Goal: Task Accomplishment & Management: Use online tool/utility

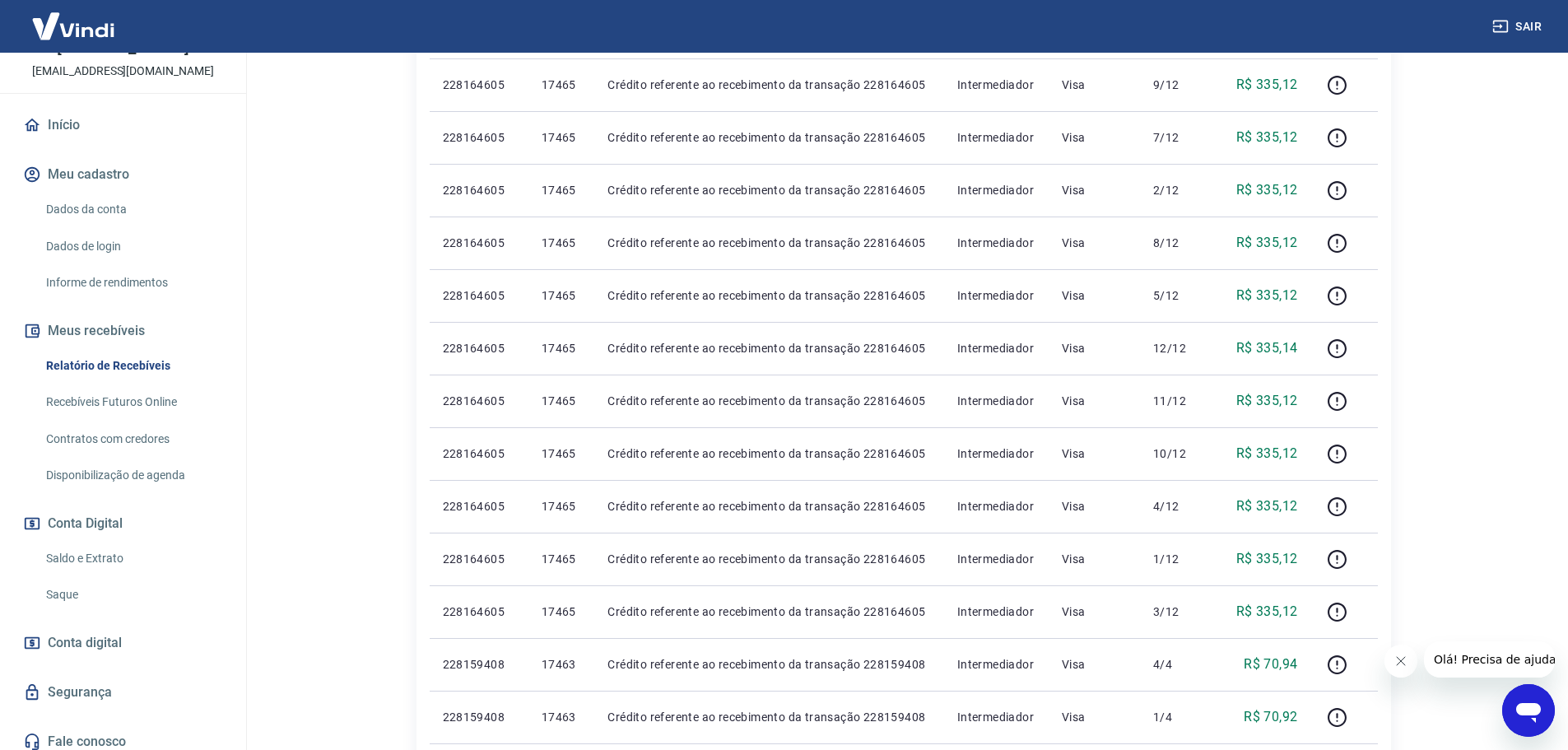
scroll to position [110, 0]
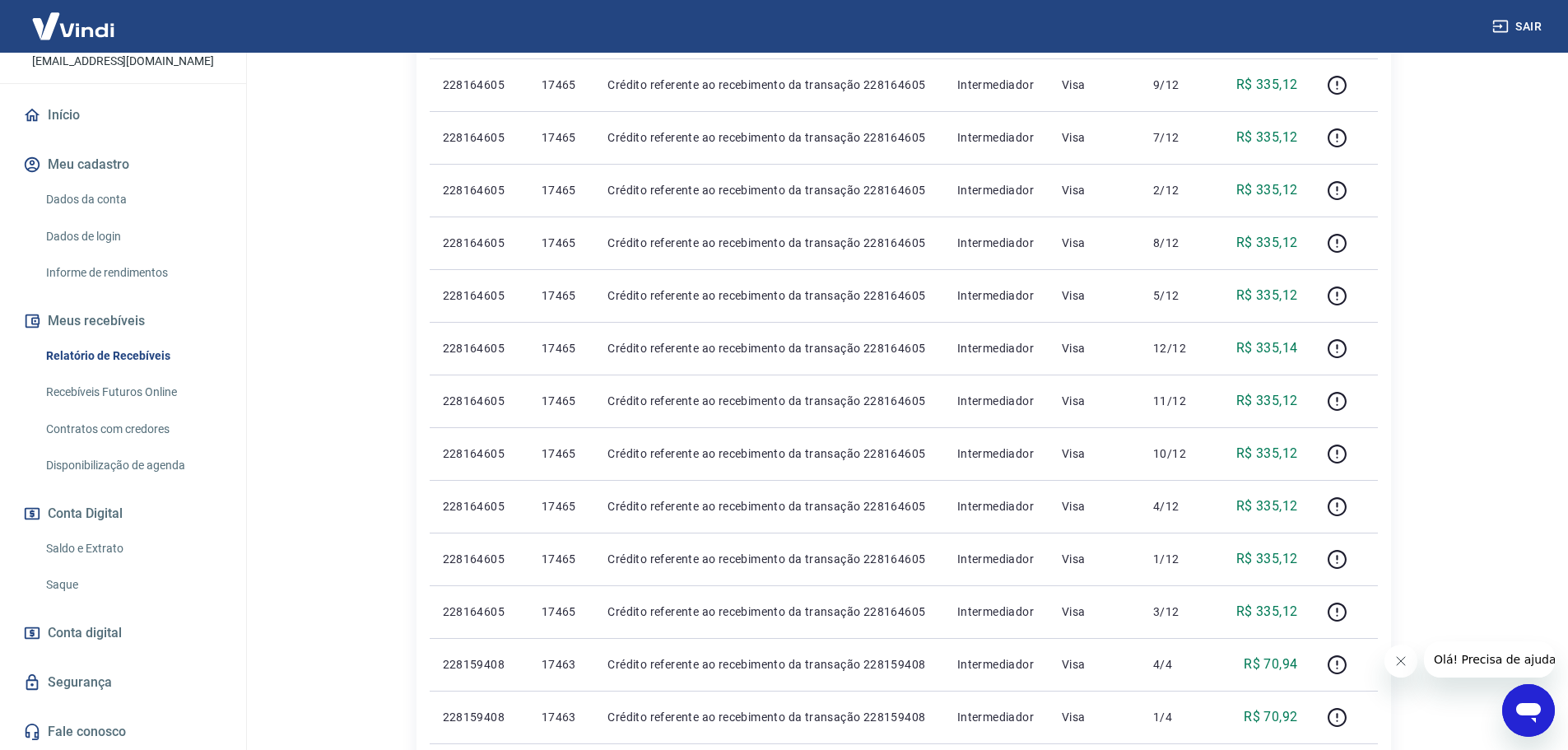
click at [105, 531] on link "Saldo e Extrato" at bounding box center [132, 548] width 187 height 34
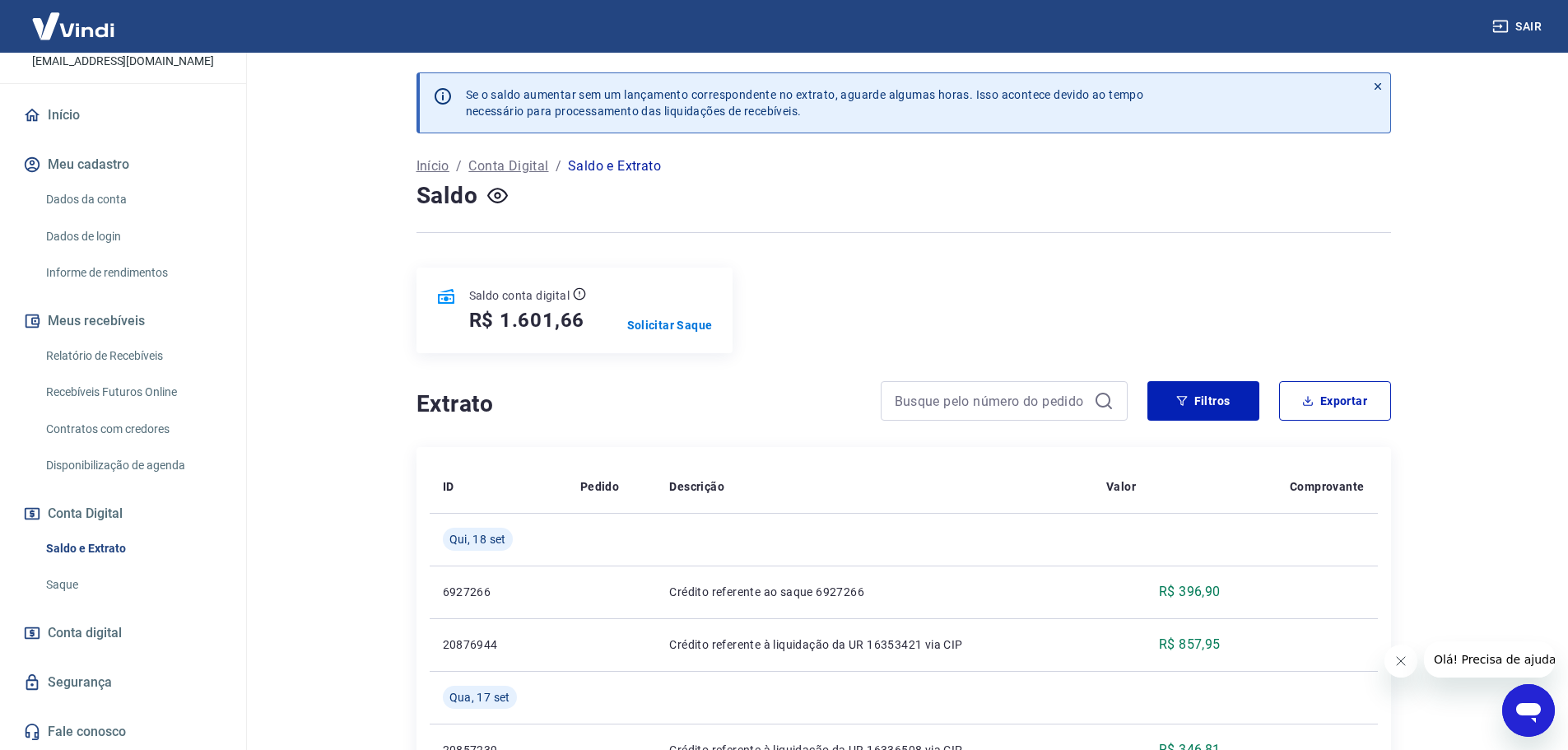
click at [83, 582] on link "Saque" at bounding box center [132, 585] width 187 height 34
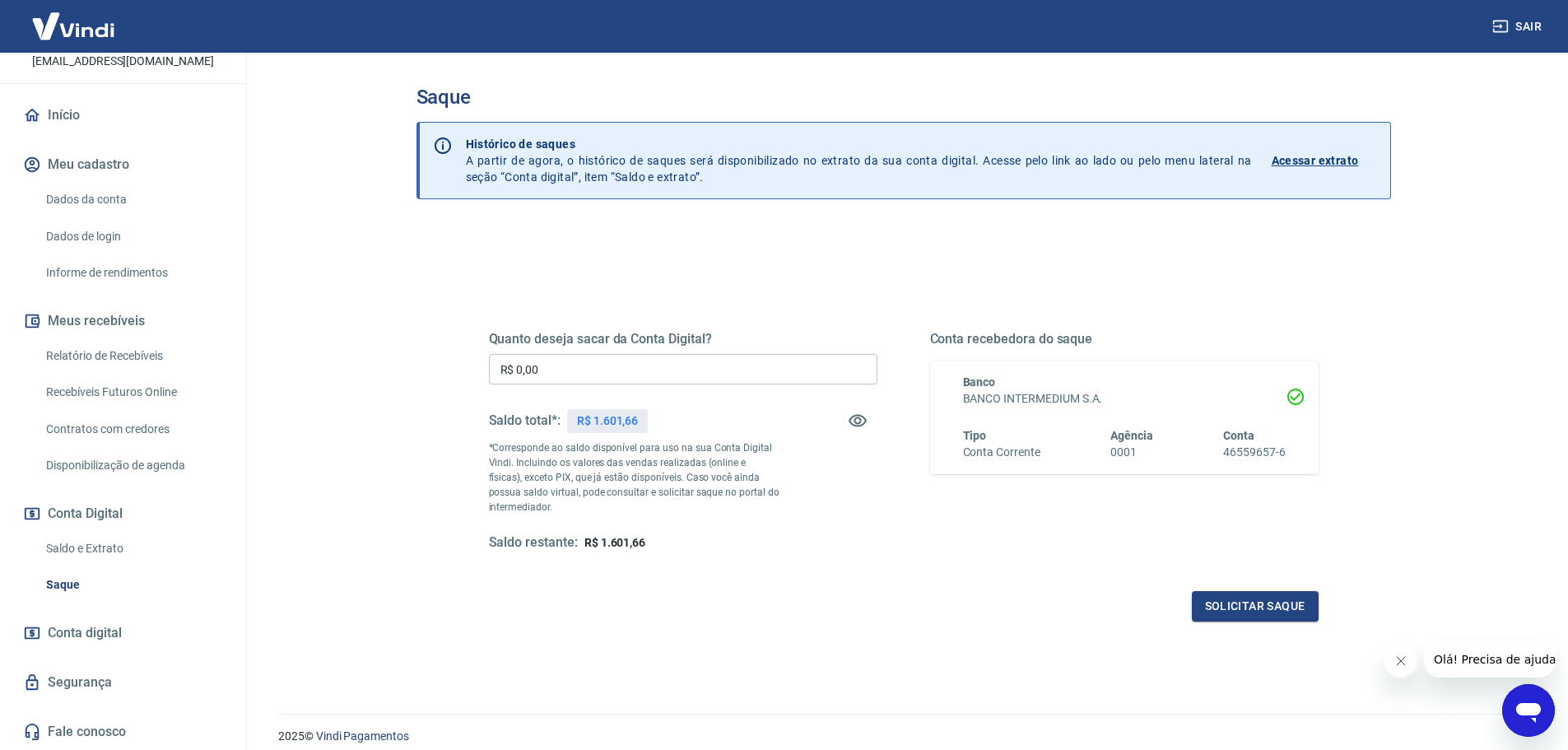
click at [593, 369] on input "R$ 0,00" at bounding box center [683, 369] width 388 height 30
type input "R$ 1.601,66"
click at [706, 474] on p "*Corresponde ao saldo disponível para uso na sua Conta Digital Vindi. Incluindo…" at bounding box center [635, 477] width 291 height 74
click at [1397, 655] on icon "Fechar mensagem da empresa" at bounding box center [1400, 661] width 13 height 13
click at [1294, 617] on button "Solicitar saque" at bounding box center [1255, 606] width 127 height 30
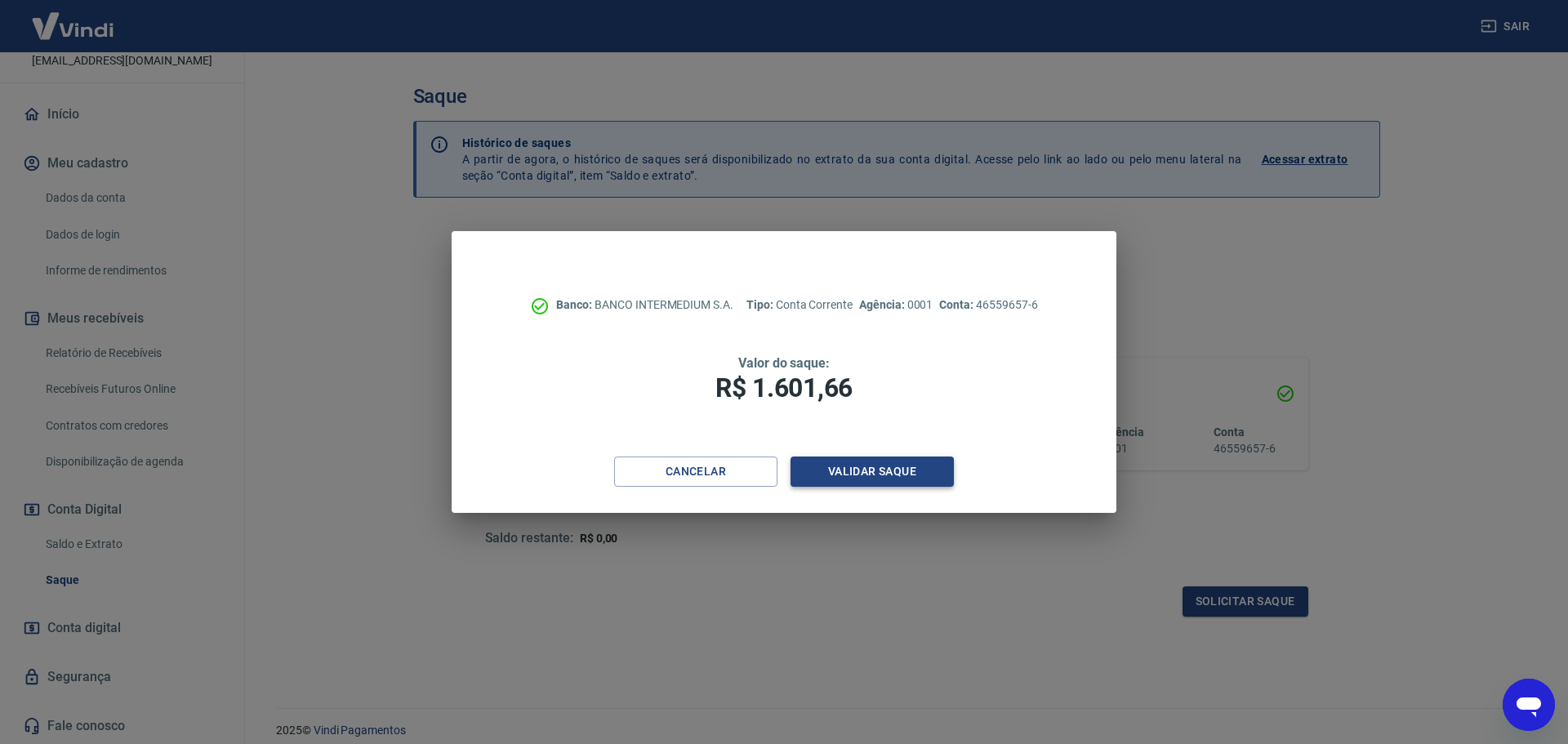
click at [864, 466] on button "Validar saque" at bounding box center [872, 471] width 163 height 30
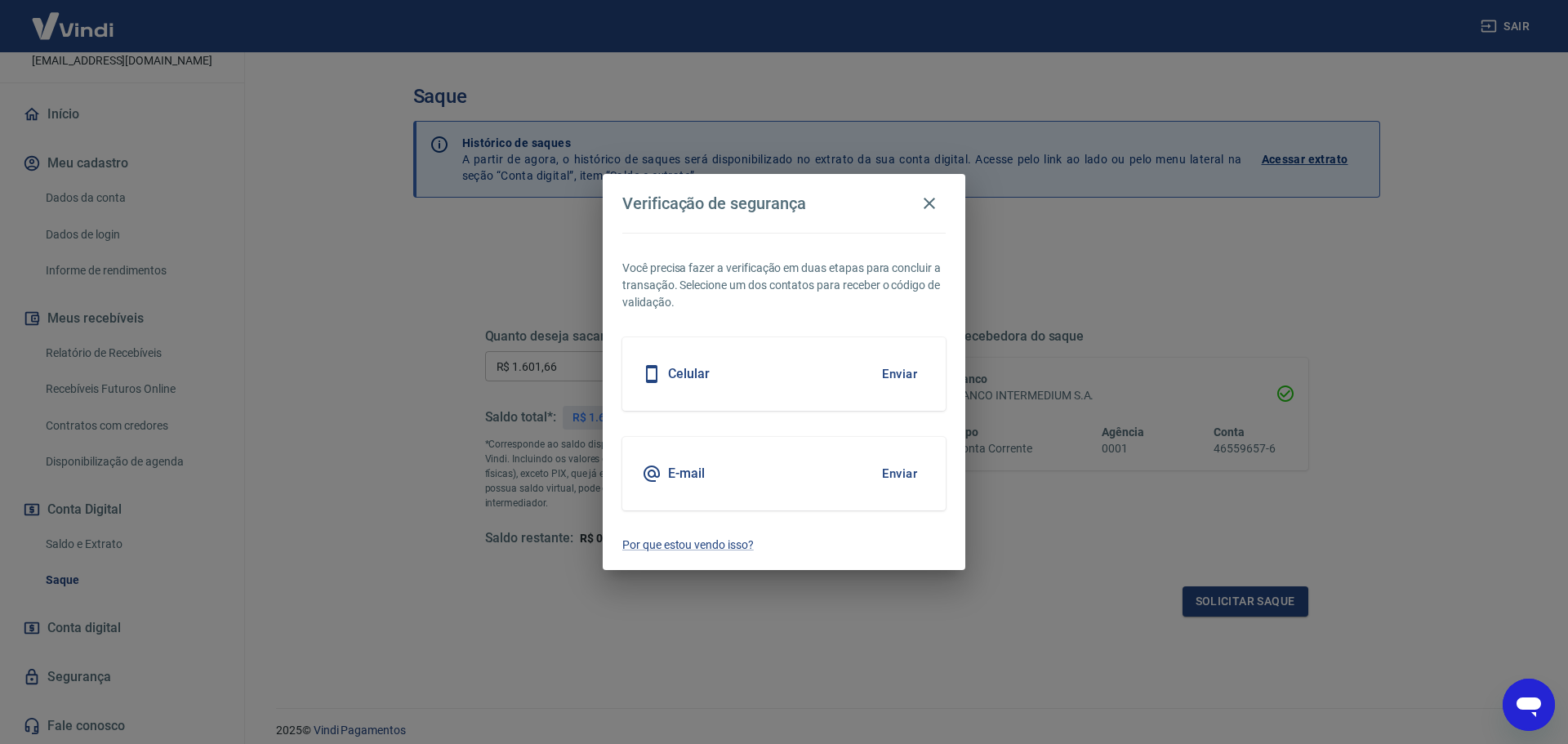
click at [900, 373] on button "Enviar" at bounding box center [899, 374] width 53 height 35
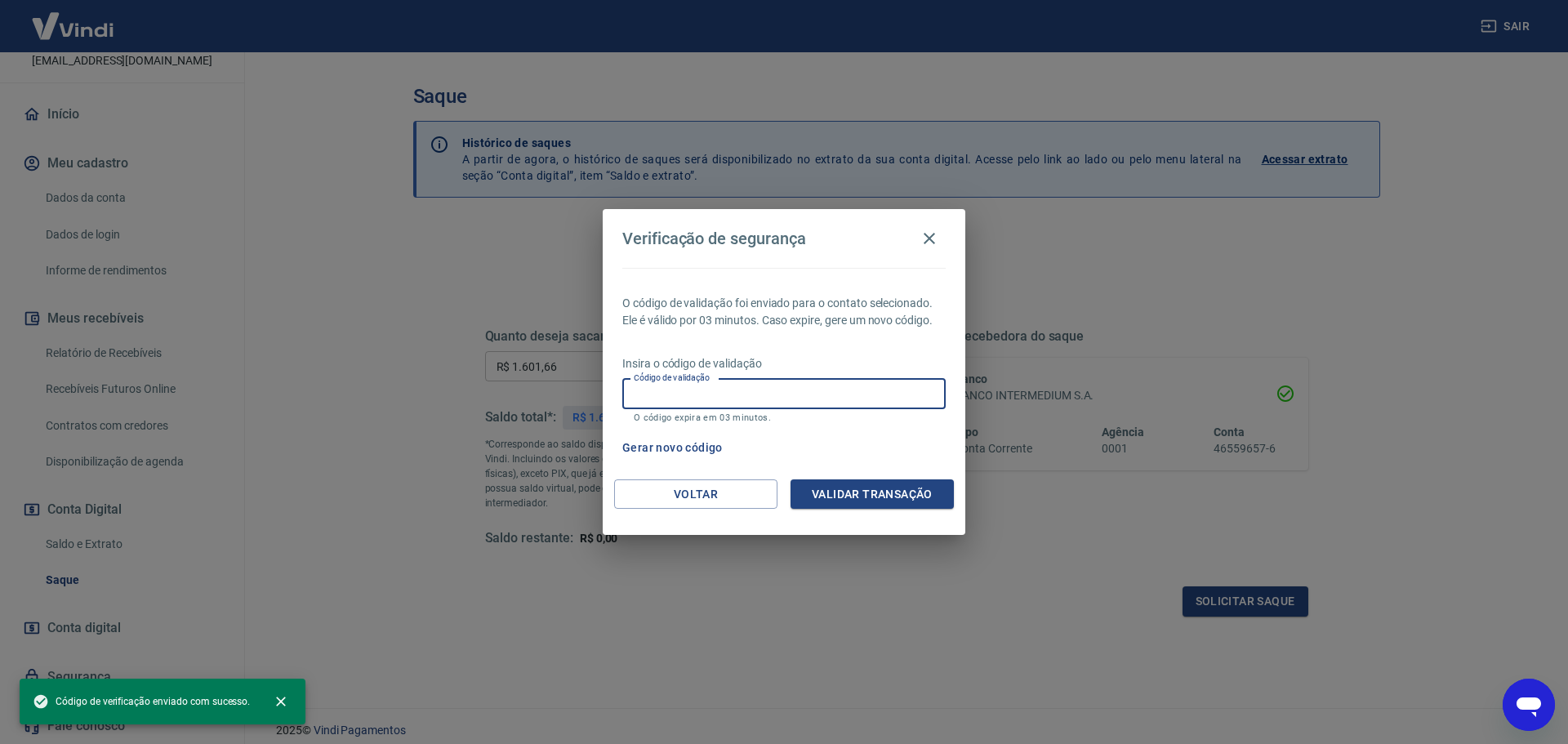
click at [673, 379] on div "Código de validação Código de validação O código expira em 03 minutos." at bounding box center [783, 401] width 323 height 44
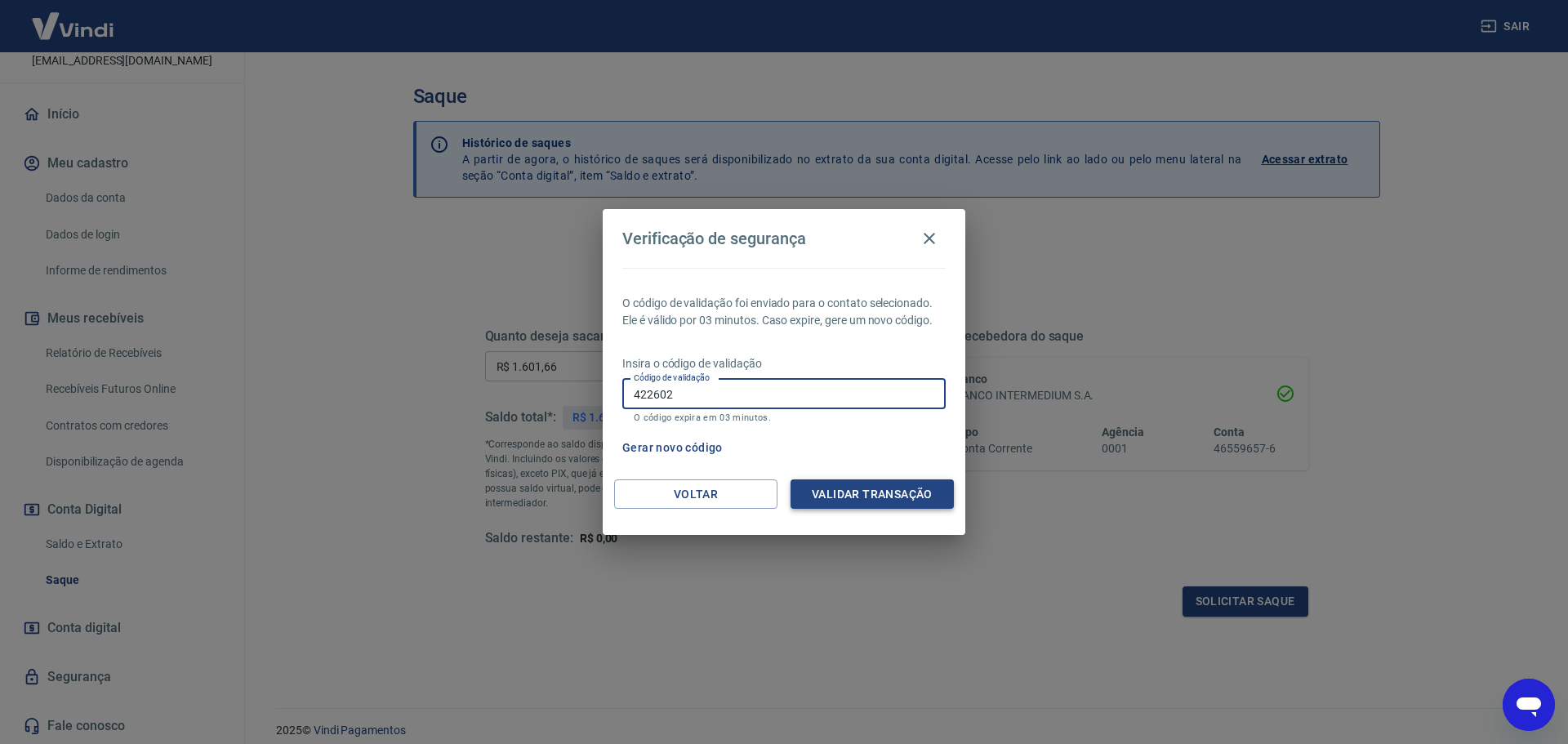
click at [915, 496] on button "Validar transação" at bounding box center [872, 494] width 163 height 30
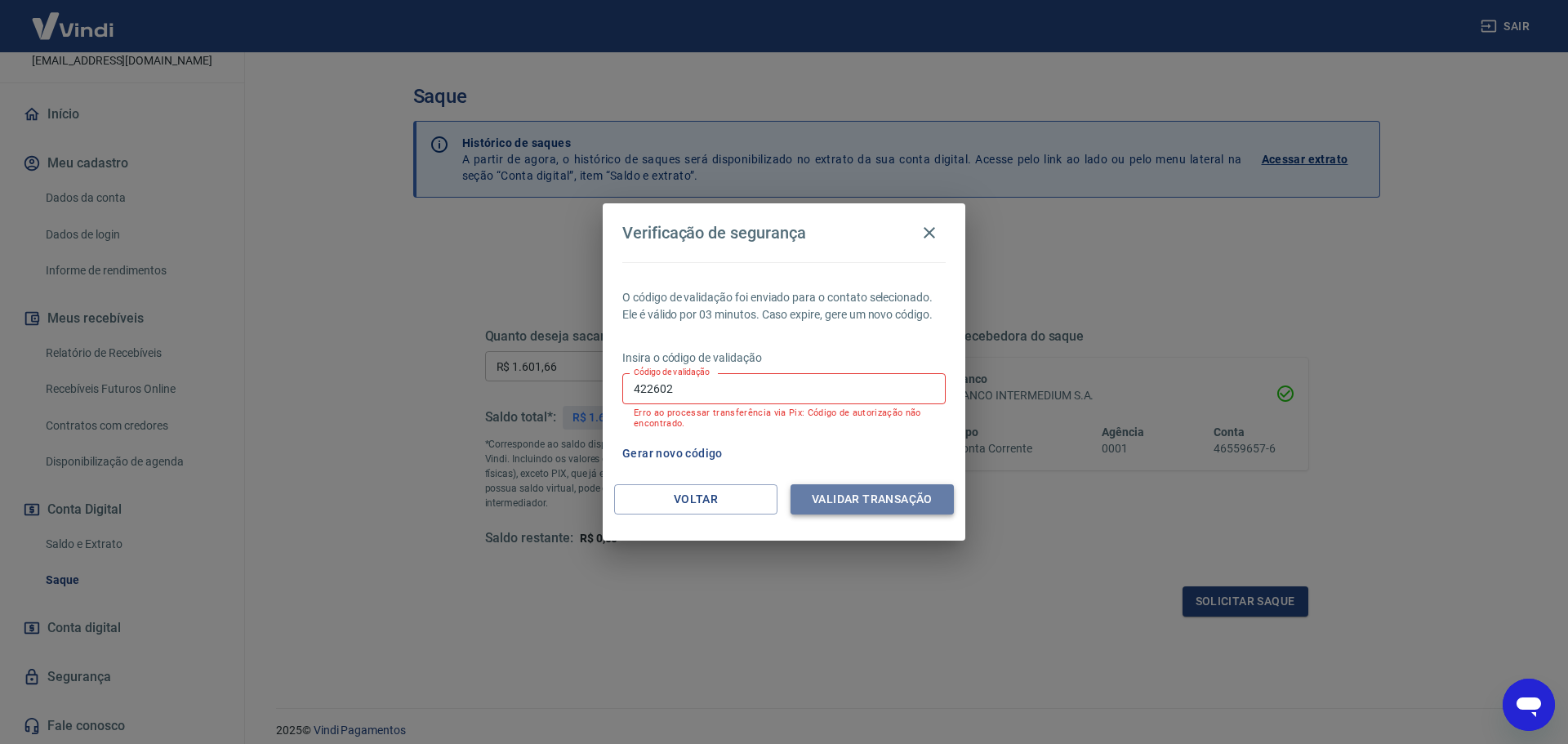
click at [915, 496] on button "Validar transação" at bounding box center [872, 500] width 163 height 30
click at [727, 385] on input "422602" at bounding box center [783, 388] width 323 height 30
type input "4"
click at [681, 461] on button "Gerar novo código" at bounding box center [672, 453] width 113 height 30
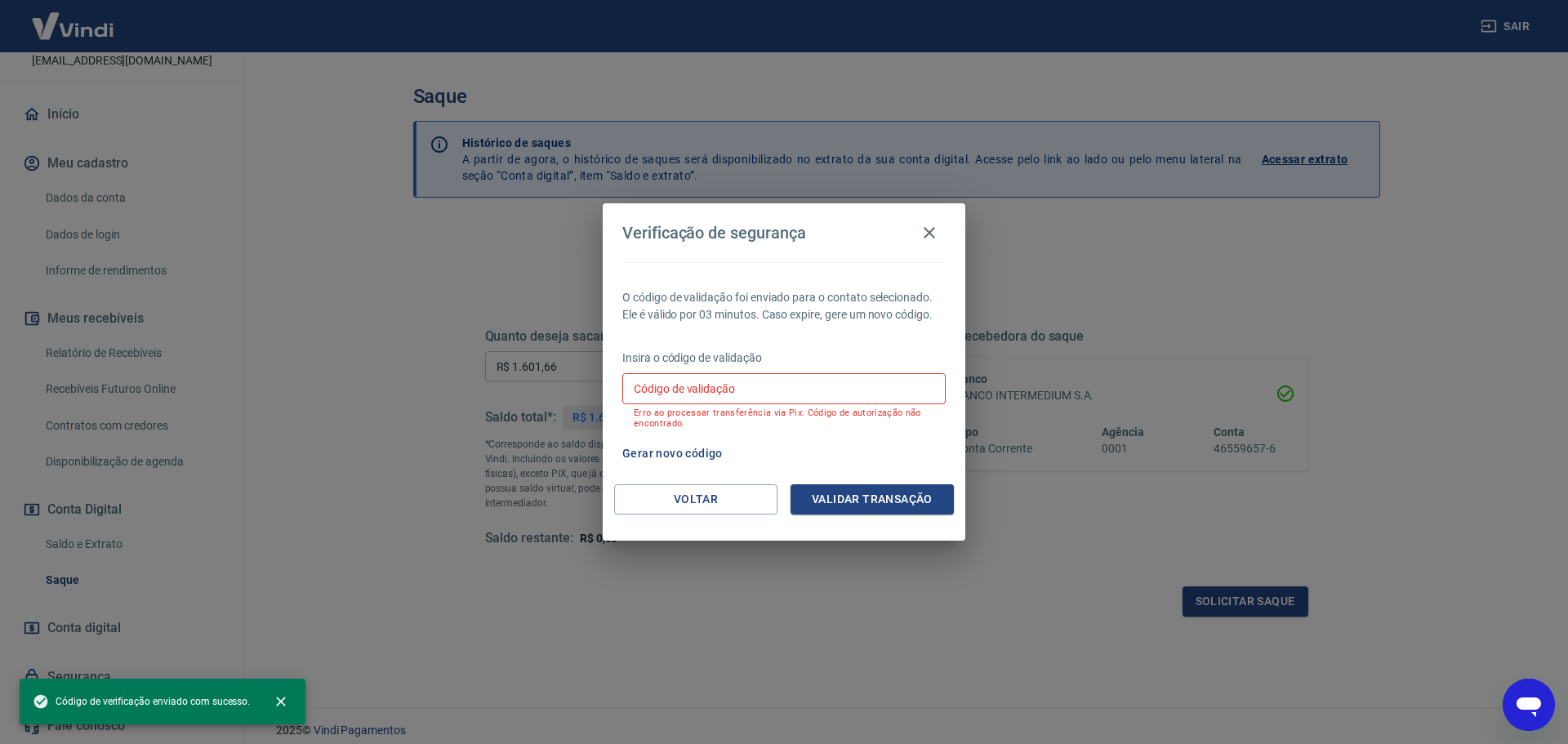
click at [683, 382] on div "Código de validação Código de validação Erro ao processar transferência via Pix…" at bounding box center [783, 400] width 323 height 55
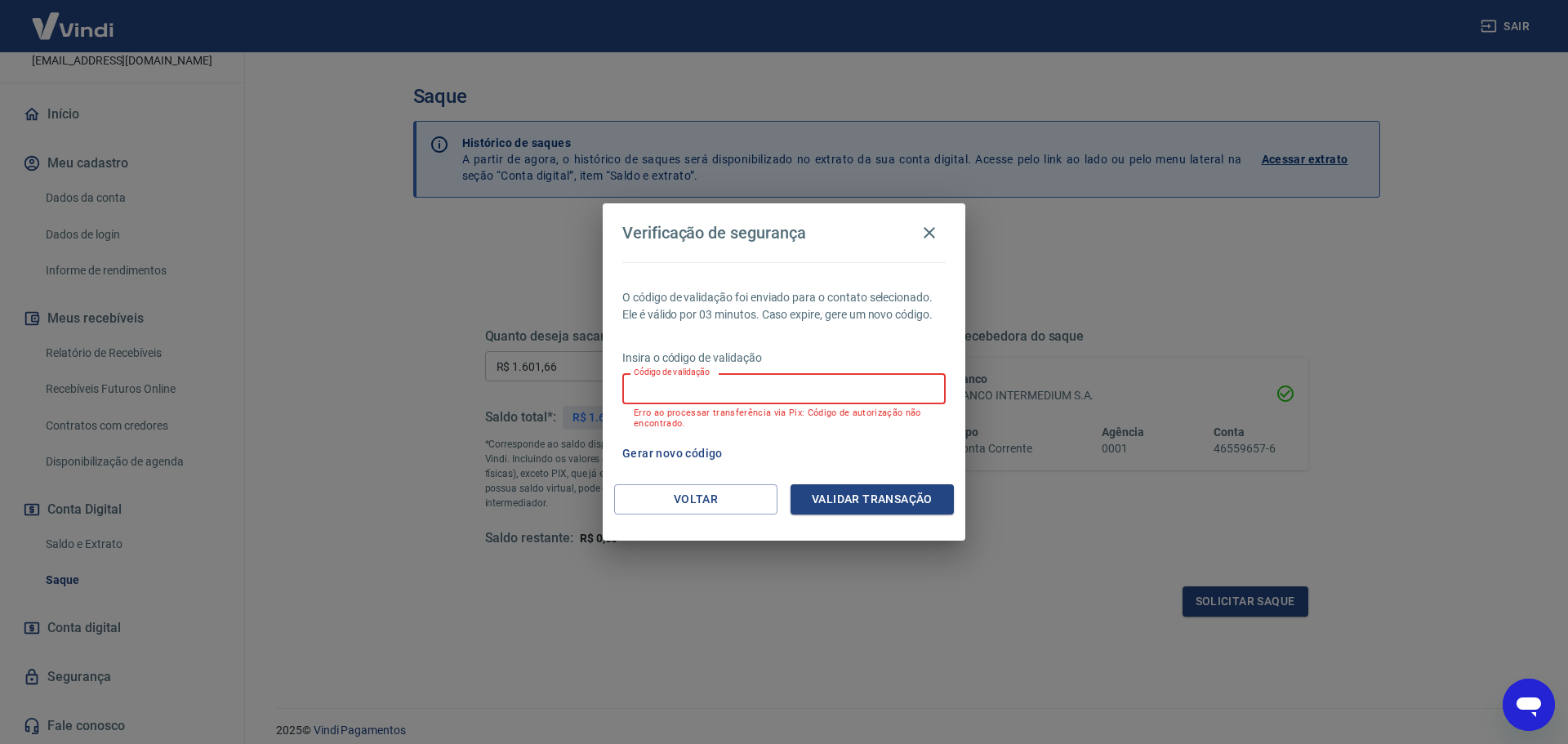
click at [716, 396] on input "Código de validação" at bounding box center [783, 388] width 323 height 30
click at [832, 339] on div "O código de validação foi enviado para o contato selecionado. Ele é válido por …" at bounding box center [783, 373] width 362 height 222
click at [938, 231] on icon "button" at bounding box center [929, 233] width 19 height 19
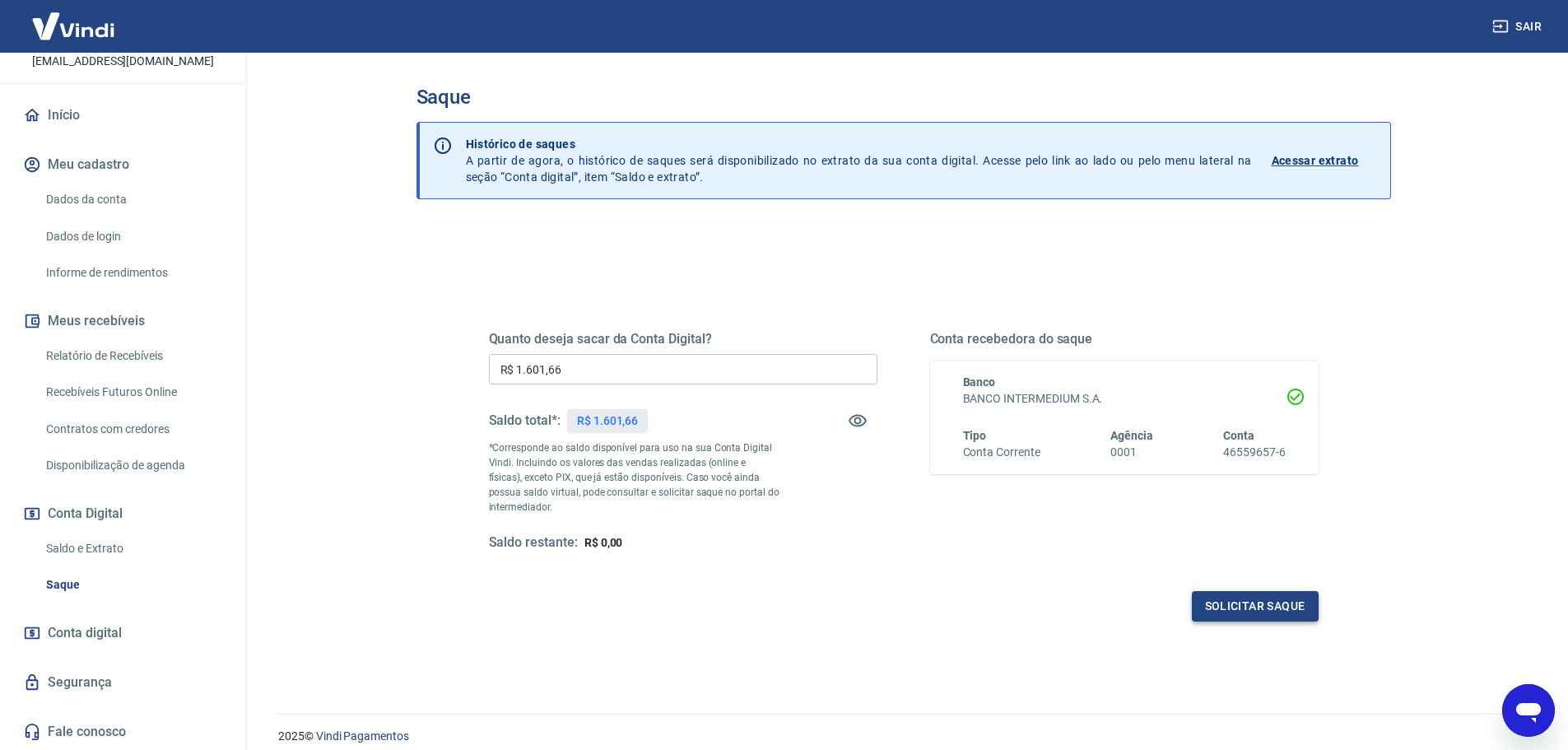
click at [1234, 615] on button "Solicitar saque" at bounding box center [1255, 606] width 127 height 30
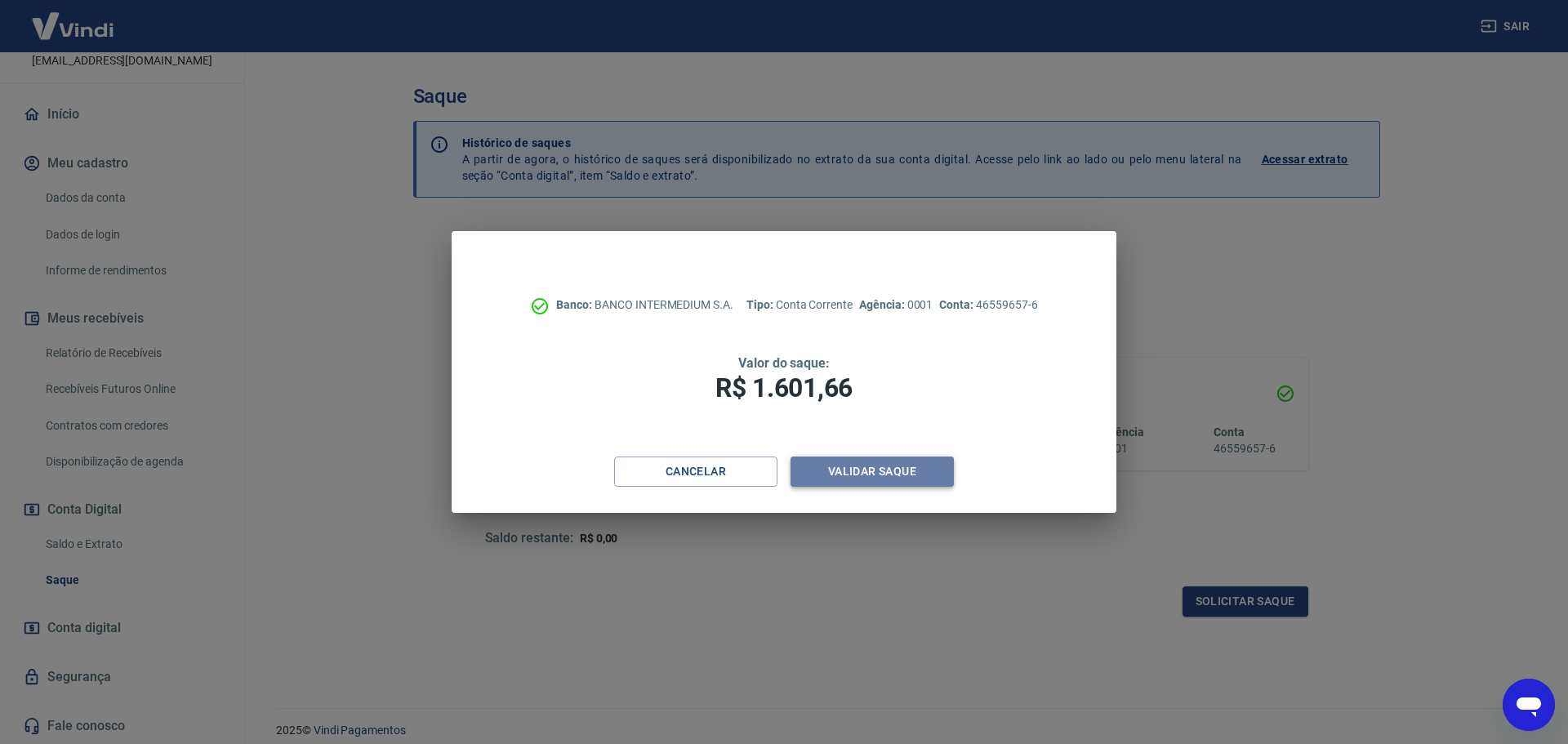
click at [889, 473] on button "Validar saque" at bounding box center [872, 471] width 163 height 30
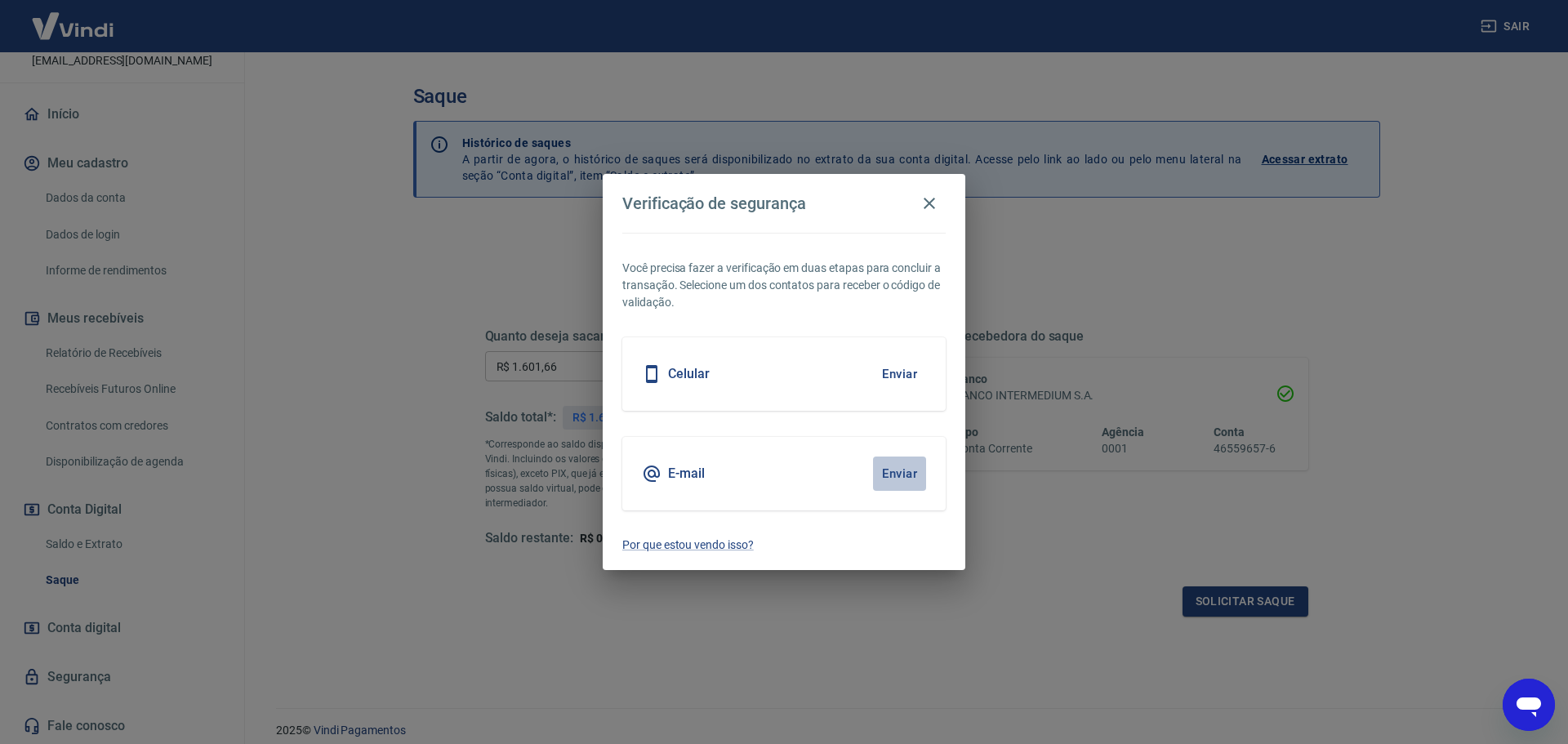
click at [909, 472] on button "Enviar" at bounding box center [899, 473] width 53 height 35
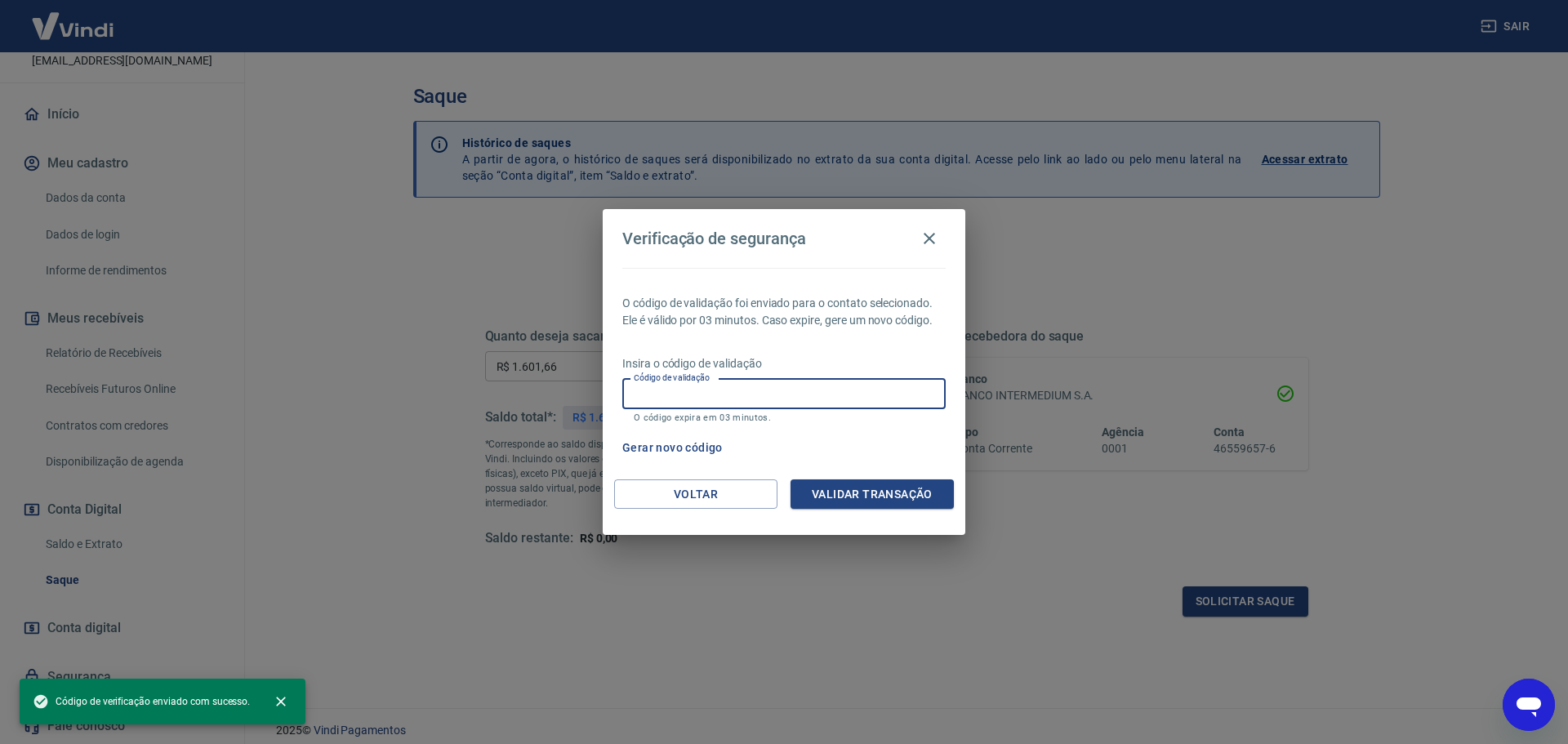
click at [691, 391] on input "Código de validação" at bounding box center [783, 394] width 323 height 30
paste input "443443"
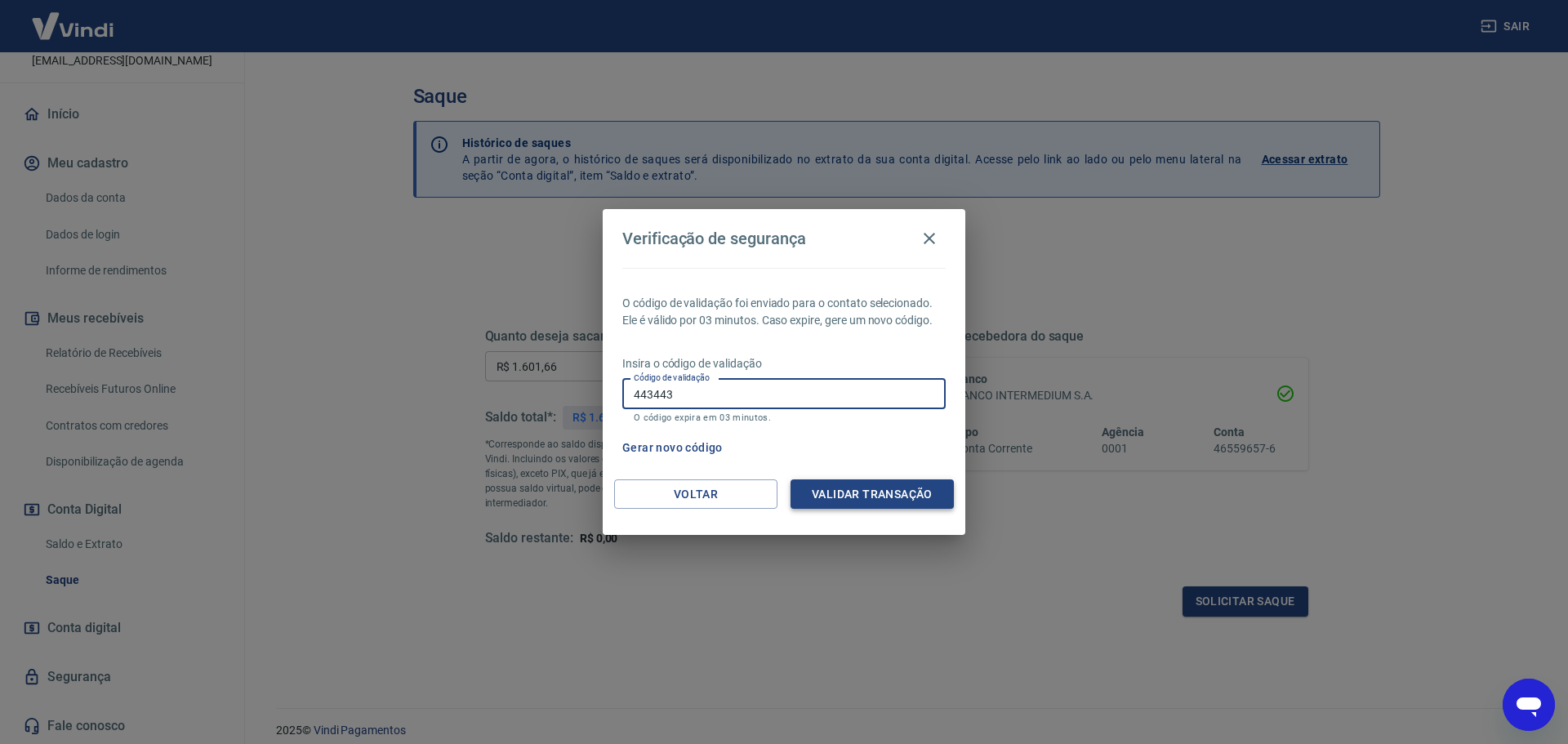
type input "443443"
click at [878, 488] on button "Validar transação" at bounding box center [872, 494] width 163 height 30
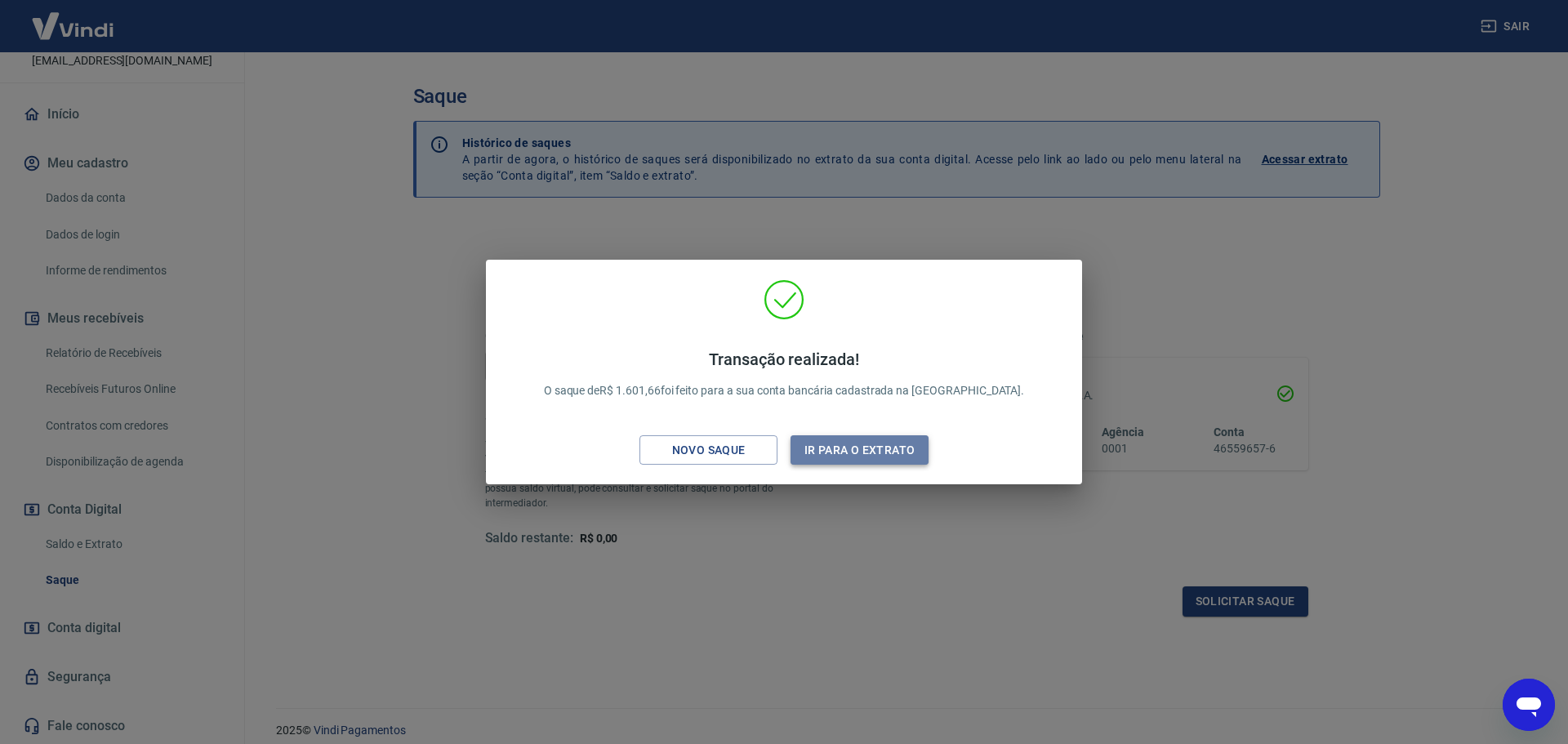
click at [887, 456] on button "Ir para o extrato" at bounding box center [859, 450] width 138 height 30
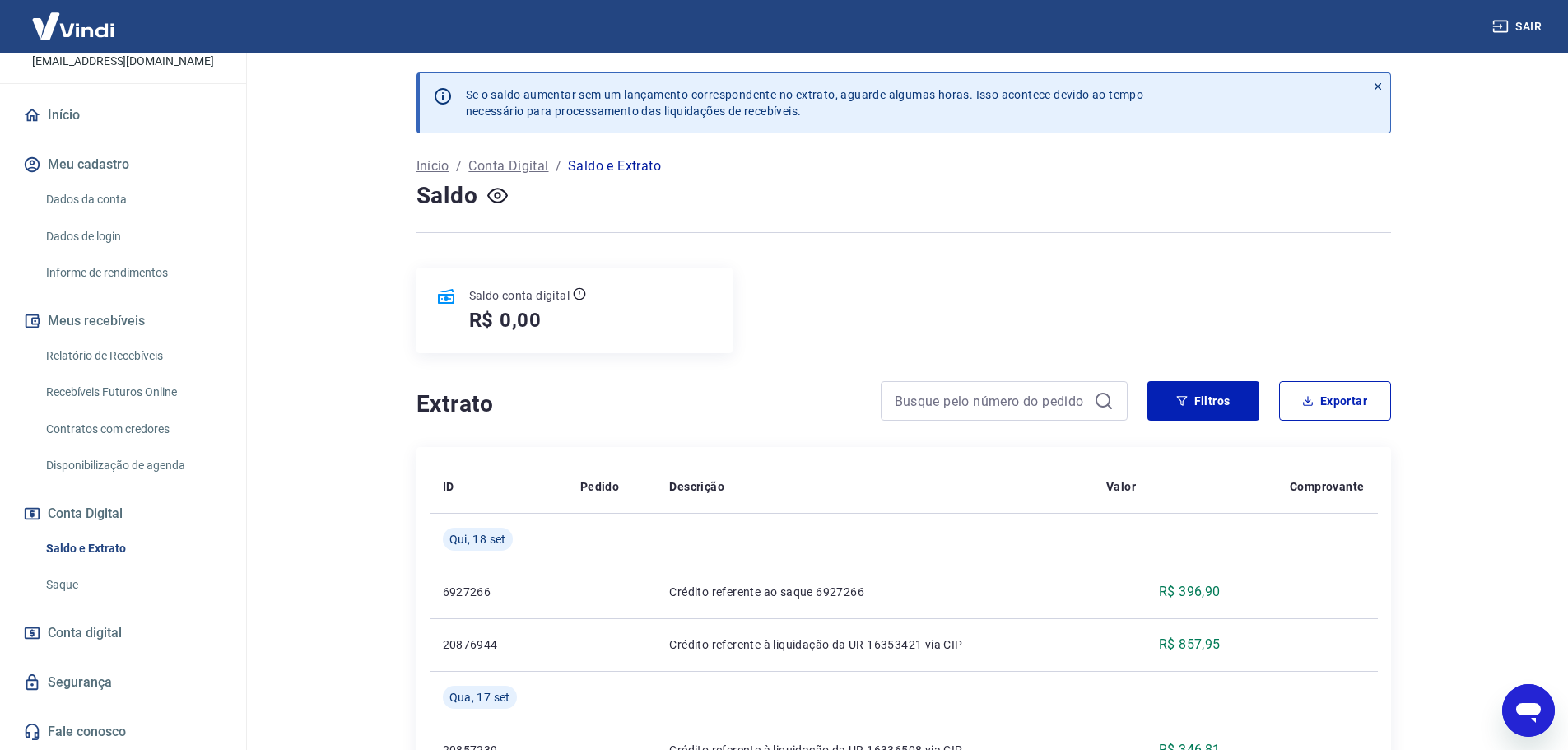
click at [907, 212] on div at bounding box center [903, 232] width 974 height 40
click at [1381, 84] on icon at bounding box center [1378, 86] width 12 height 12
